Goal: Task Accomplishment & Management: Manage account settings

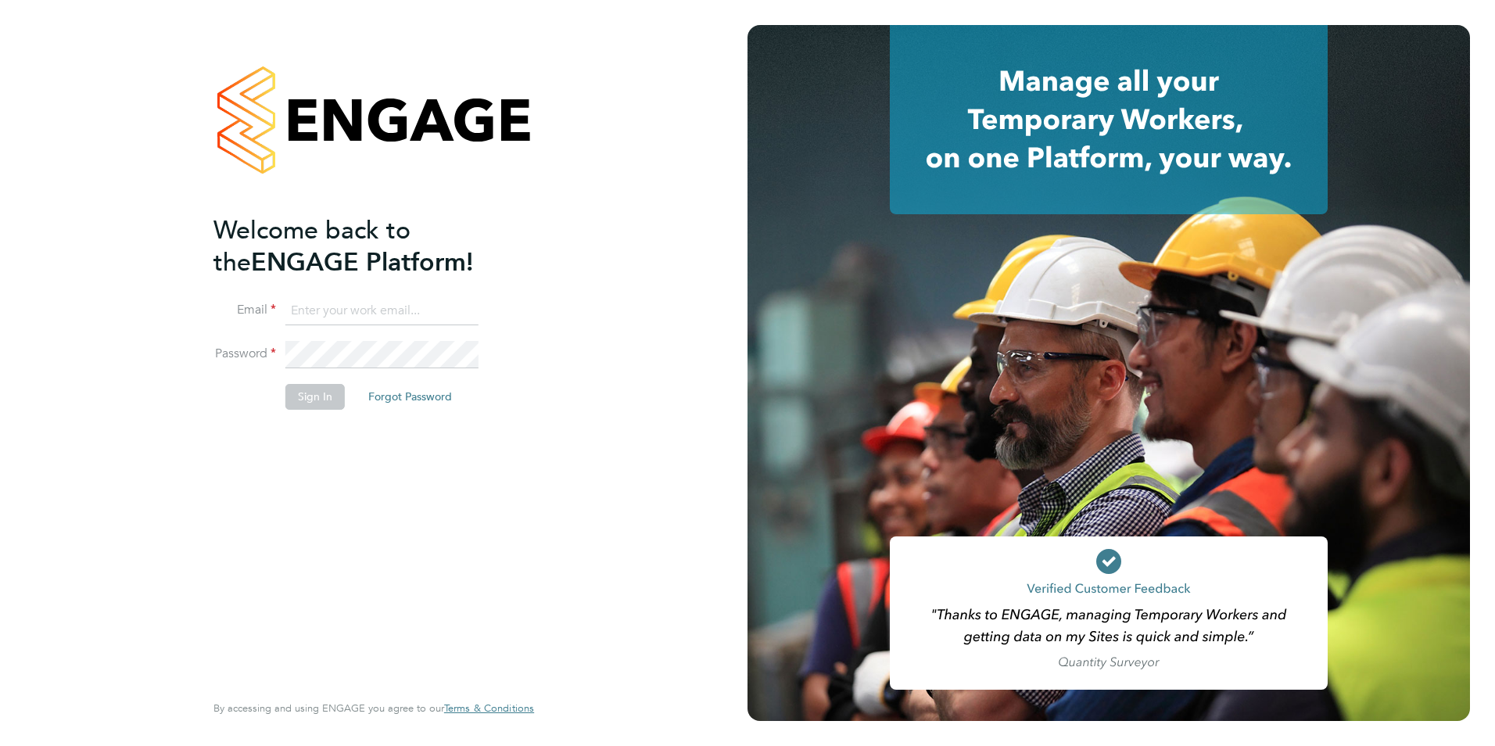
type input "[EMAIL_ADDRESS][DOMAIN_NAME]"
click at [318, 403] on button "Sign In" at bounding box center [314, 396] width 59 height 25
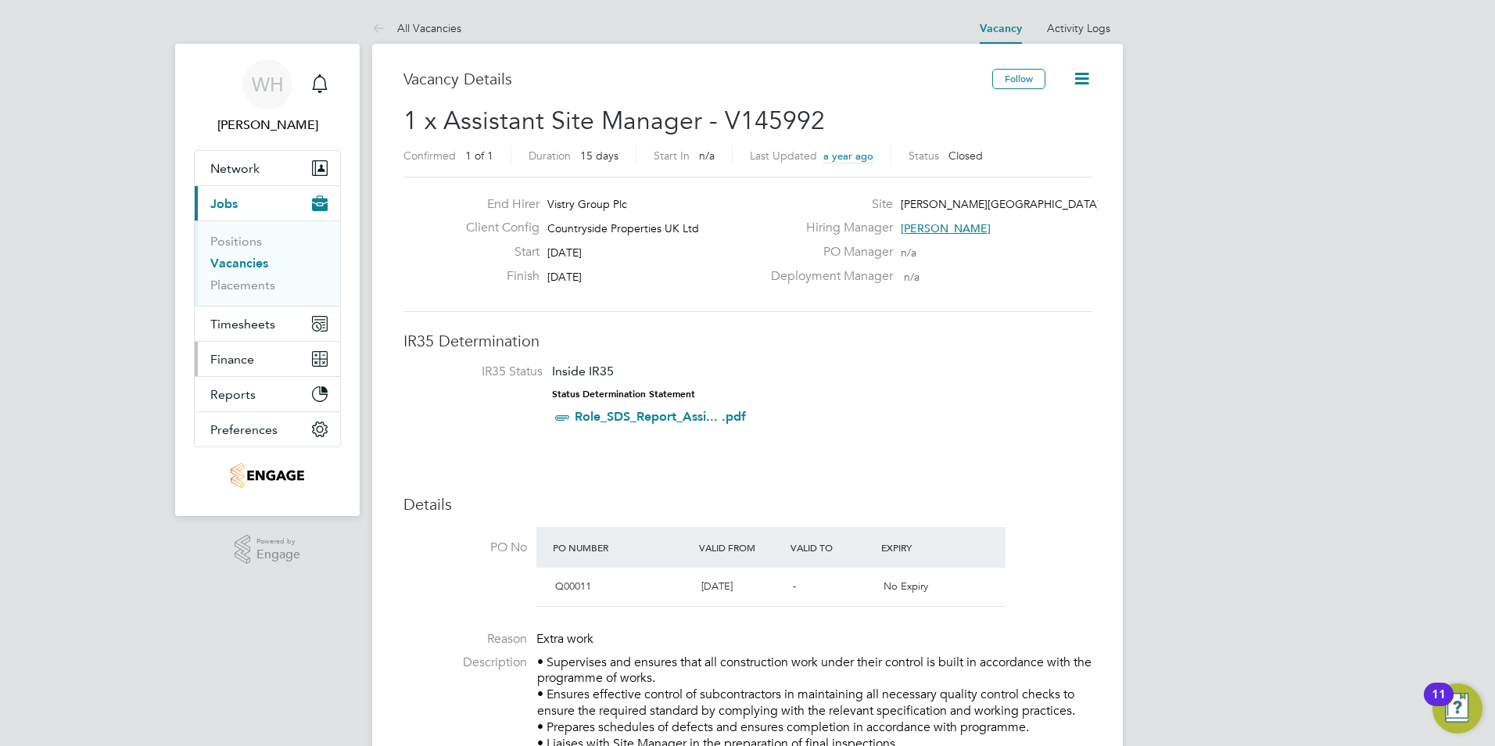
click at [243, 361] on span "Finance" at bounding box center [232, 359] width 44 height 15
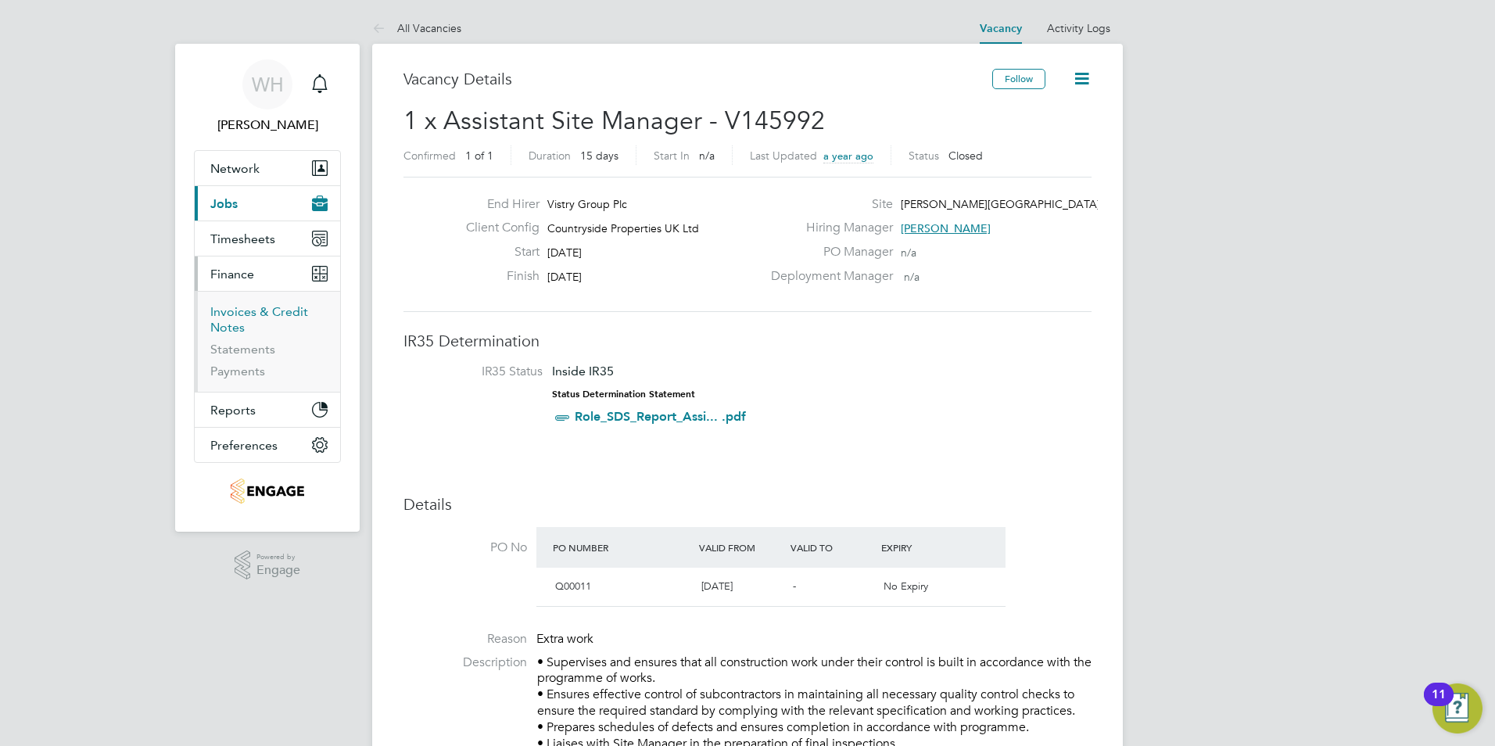
click at [239, 312] on link "Invoices & Credit Notes" at bounding box center [259, 319] width 98 height 31
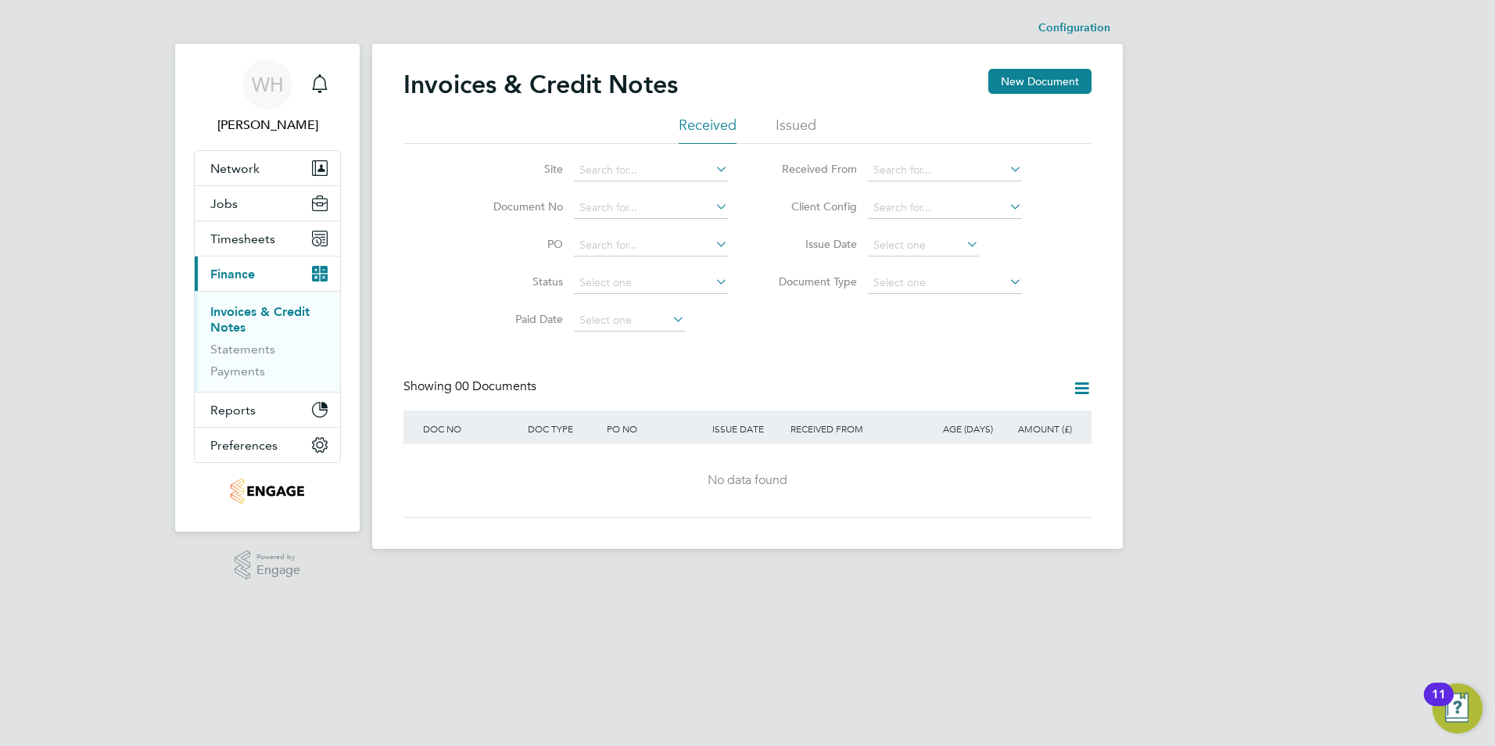
click at [235, 313] on link "Invoices & Credit Notes" at bounding box center [259, 319] width 99 height 31
click at [798, 124] on li "Issued" at bounding box center [796, 130] width 41 height 28
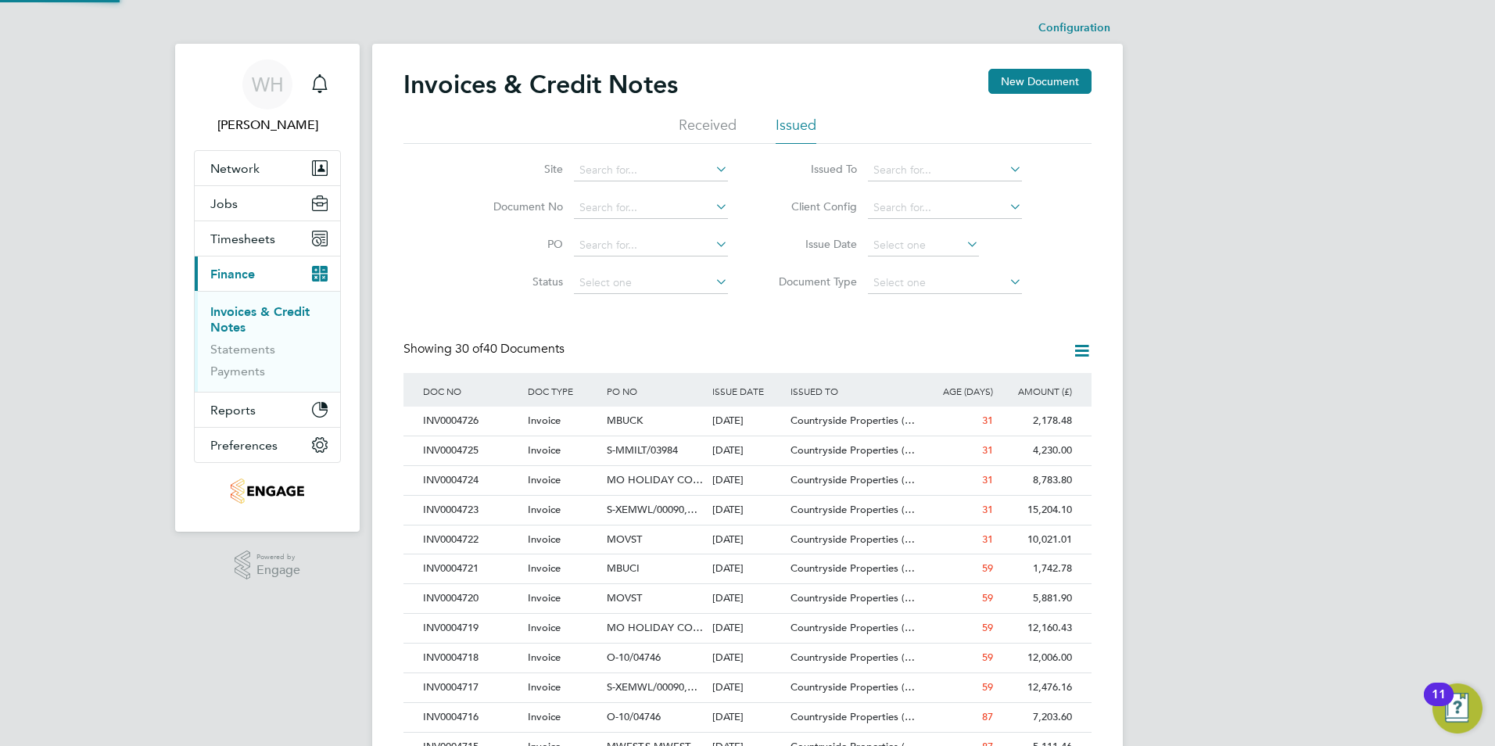
scroll to position [30, 106]
click at [708, 125] on li "Received" at bounding box center [708, 130] width 58 height 28
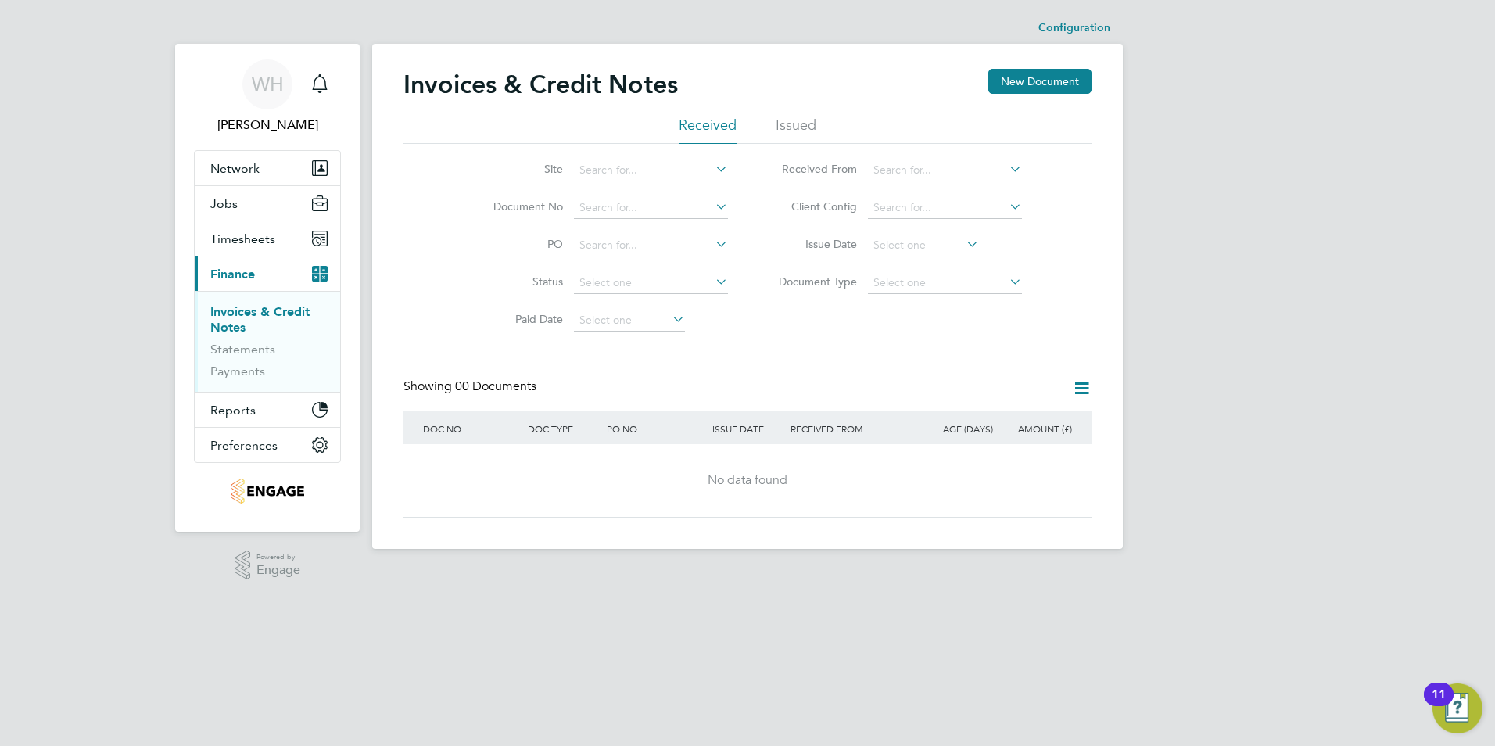
click at [803, 119] on li "Issued" at bounding box center [796, 130] width 41 height 28
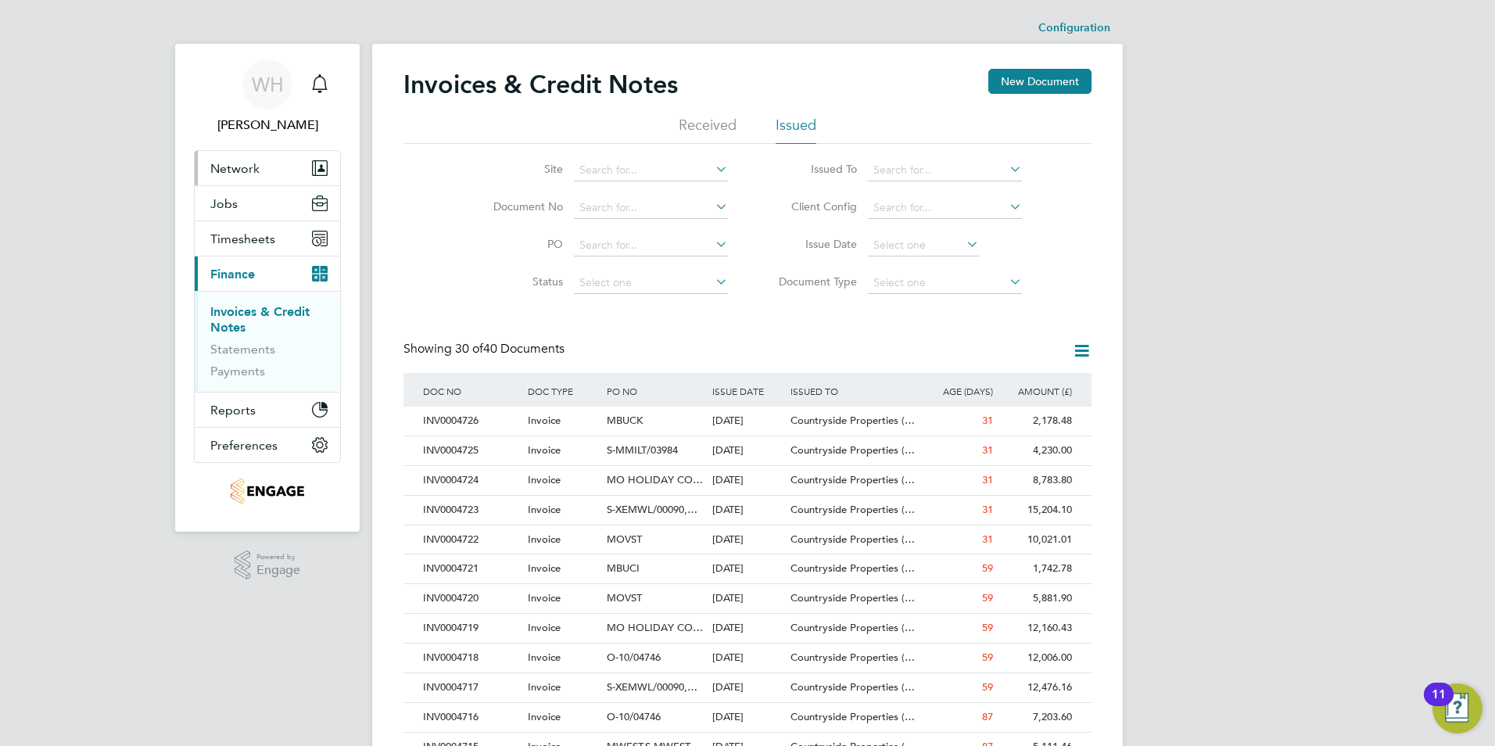
click at [227, 168] on span "Network" at bounding box center [234, 168] width 49 height 15
